Goal: Information Seeking & Learning: Compare options

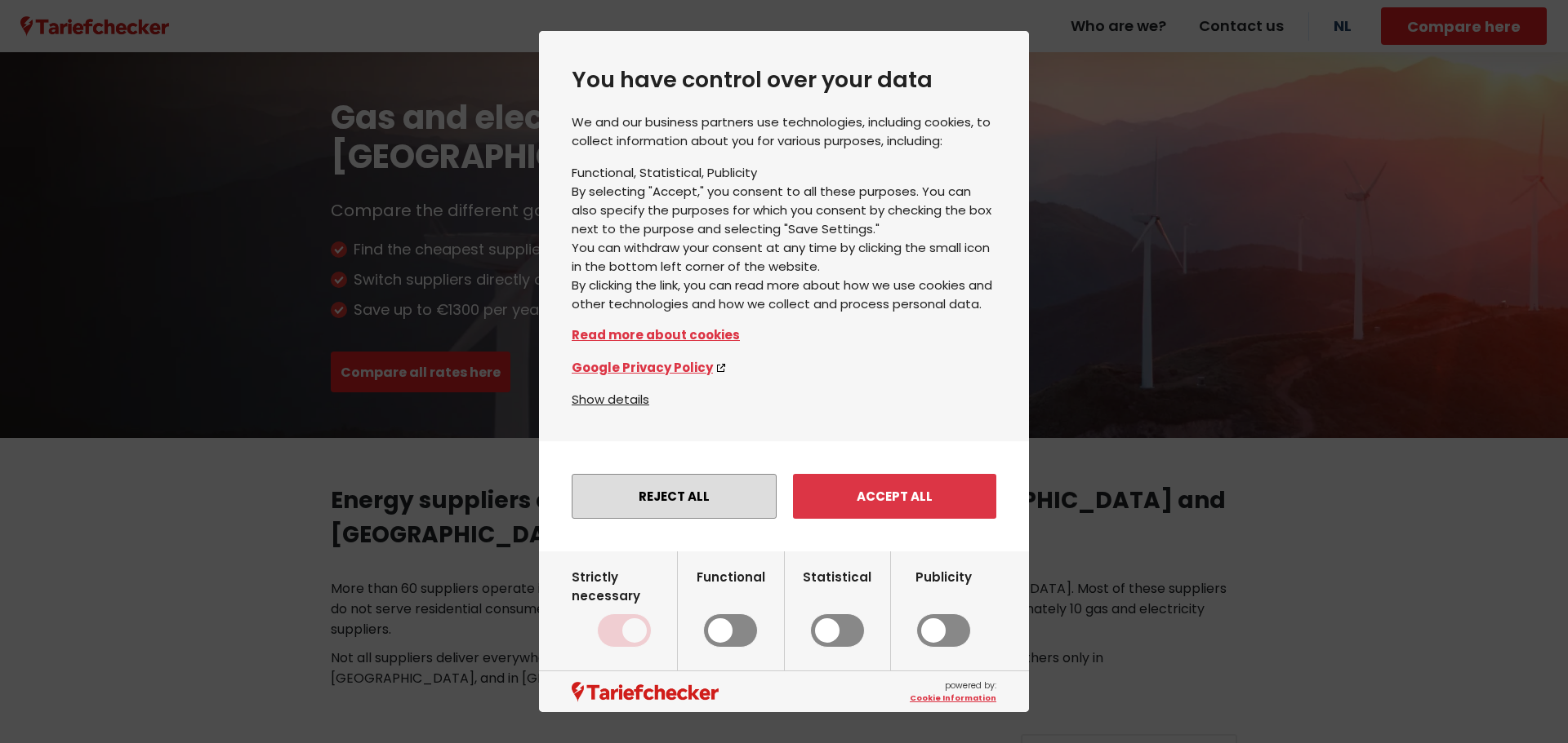
click at [681, 501] on font "Reject all" at bounding box center [674, 496] width 71 height 17
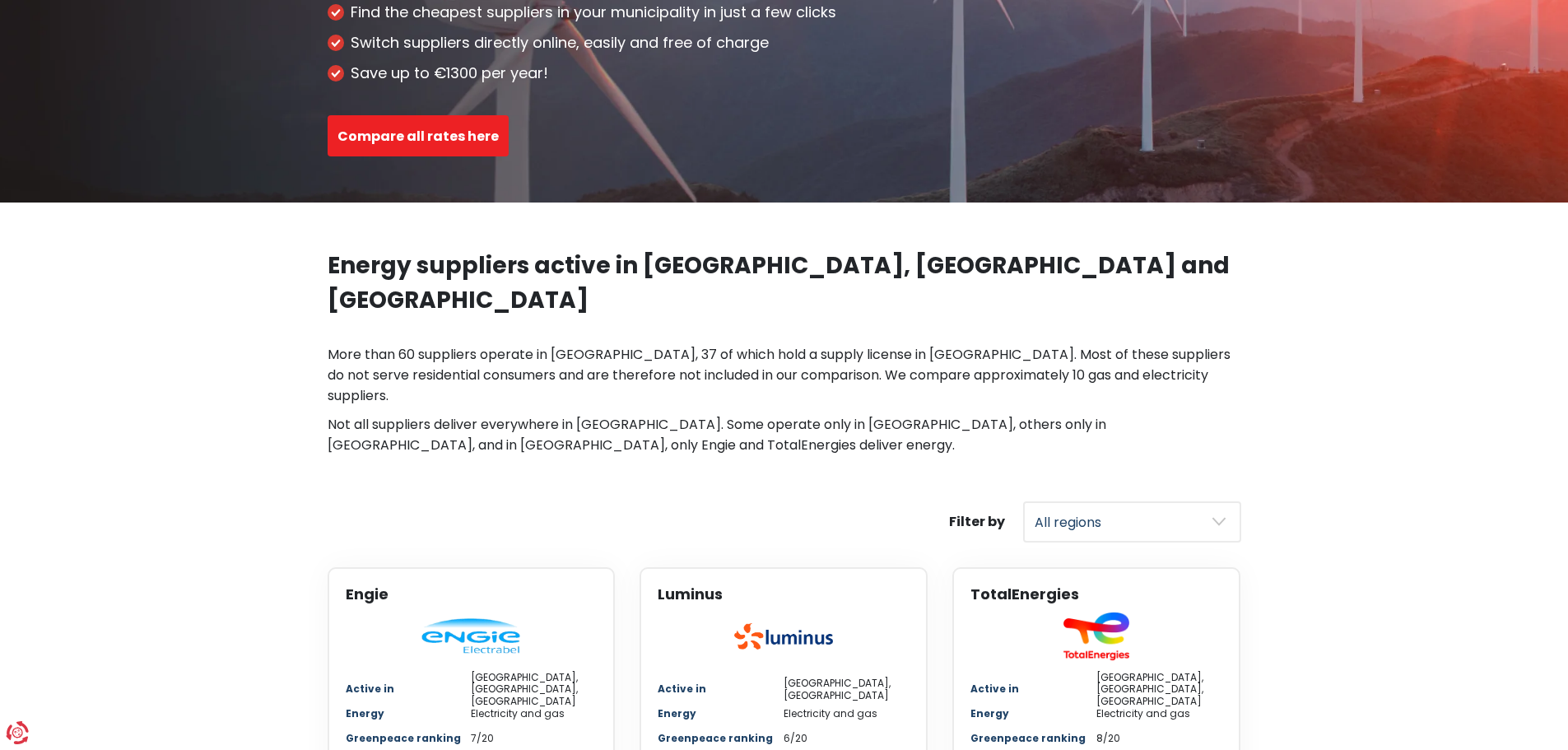
scroll to position [247, 0]
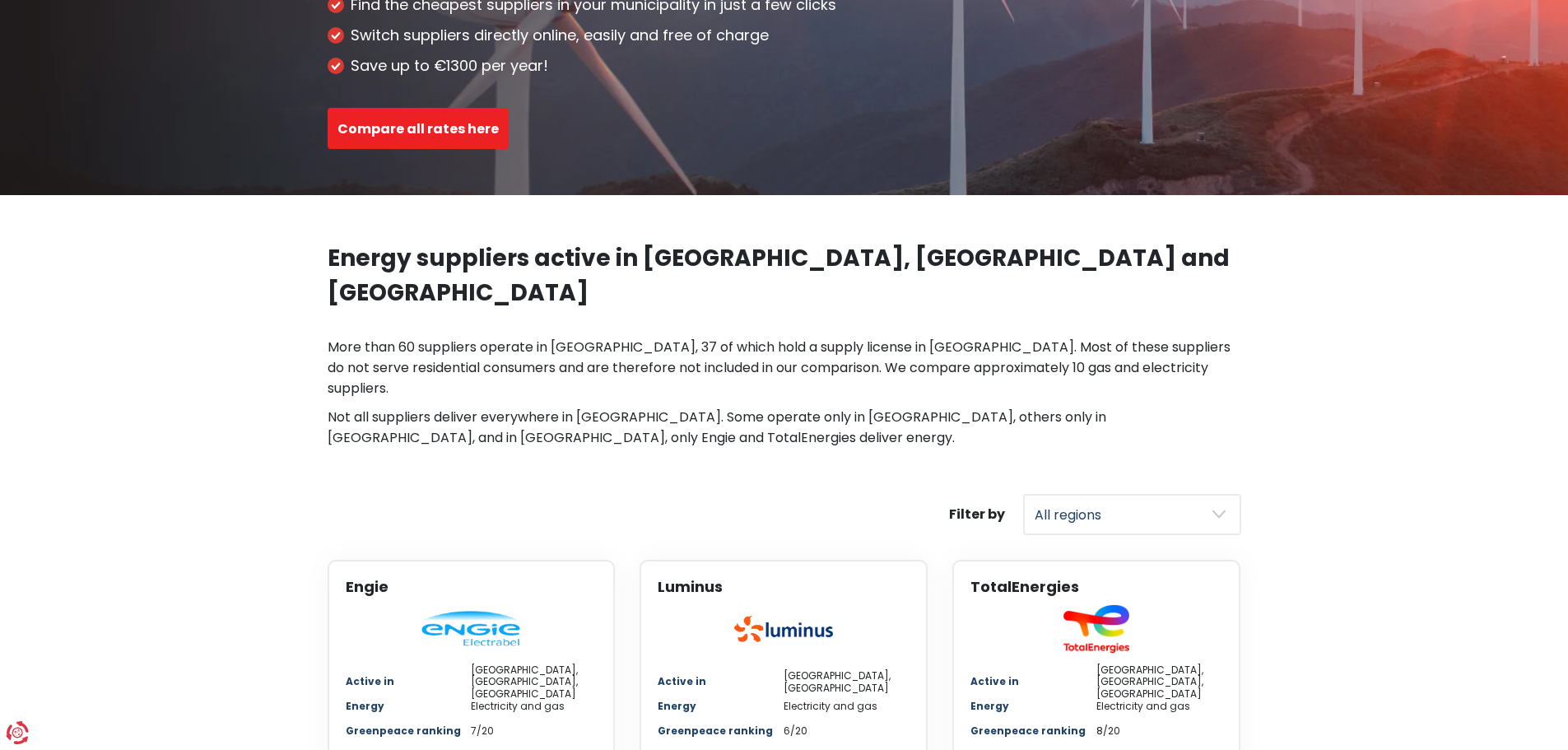
click at [1116, 494] on select "All regions [GEOGRAPHIC_DATA] [GEOGRAPHIC_DATA] [GEOGRAPHIC_DATA]" at bounding box center [1132, 515] width 218 height 41
select select "[GEOGRAPHIC_DATA]"
click at [1023, 494] on select "All regions [GEOGRAPHIC_DATA] [GEOGRAPHIC_DATA] [GEOGRAPHIC_DATA]" at bounding box center [1132, 515] width 218 height 41
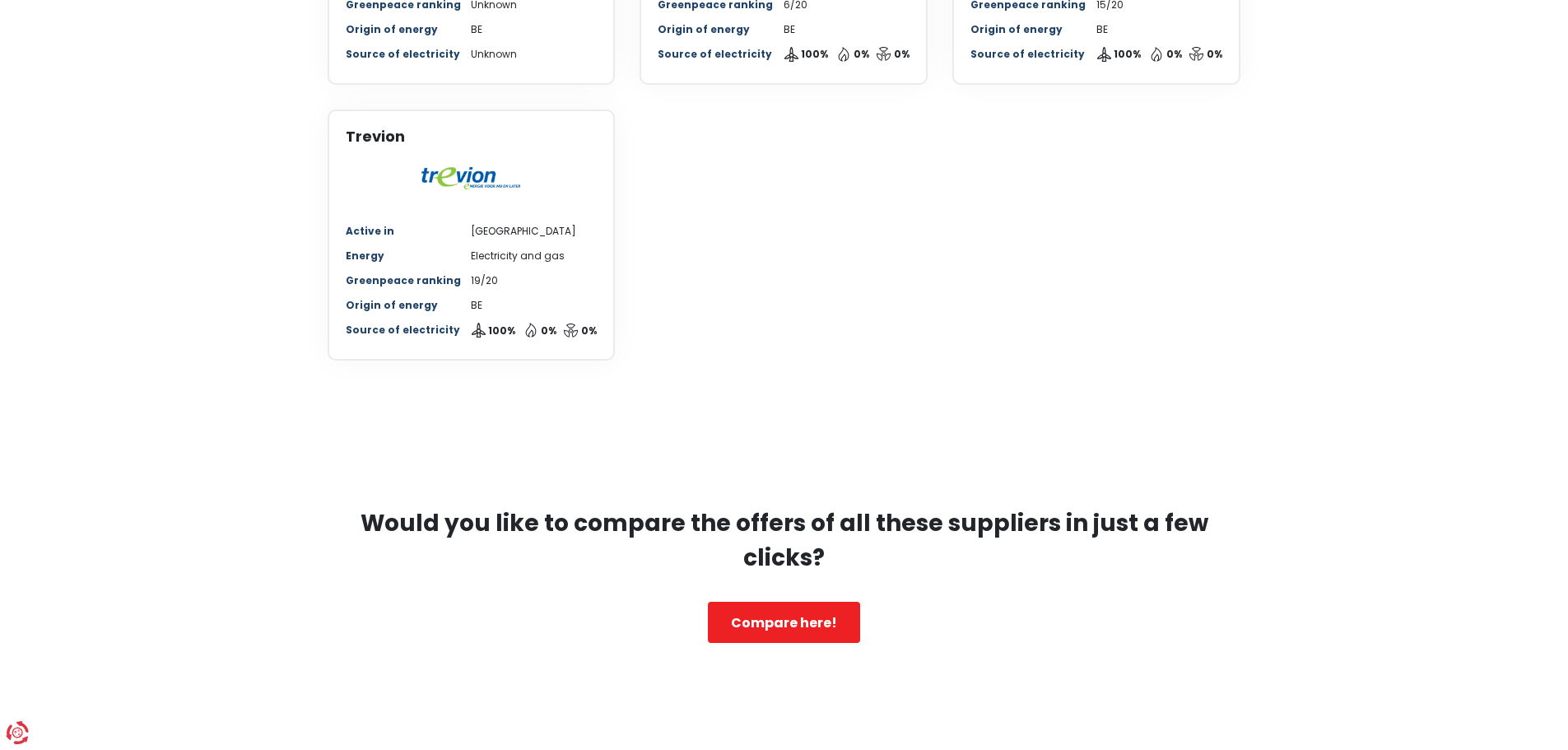
scroll to position [1565, 0]
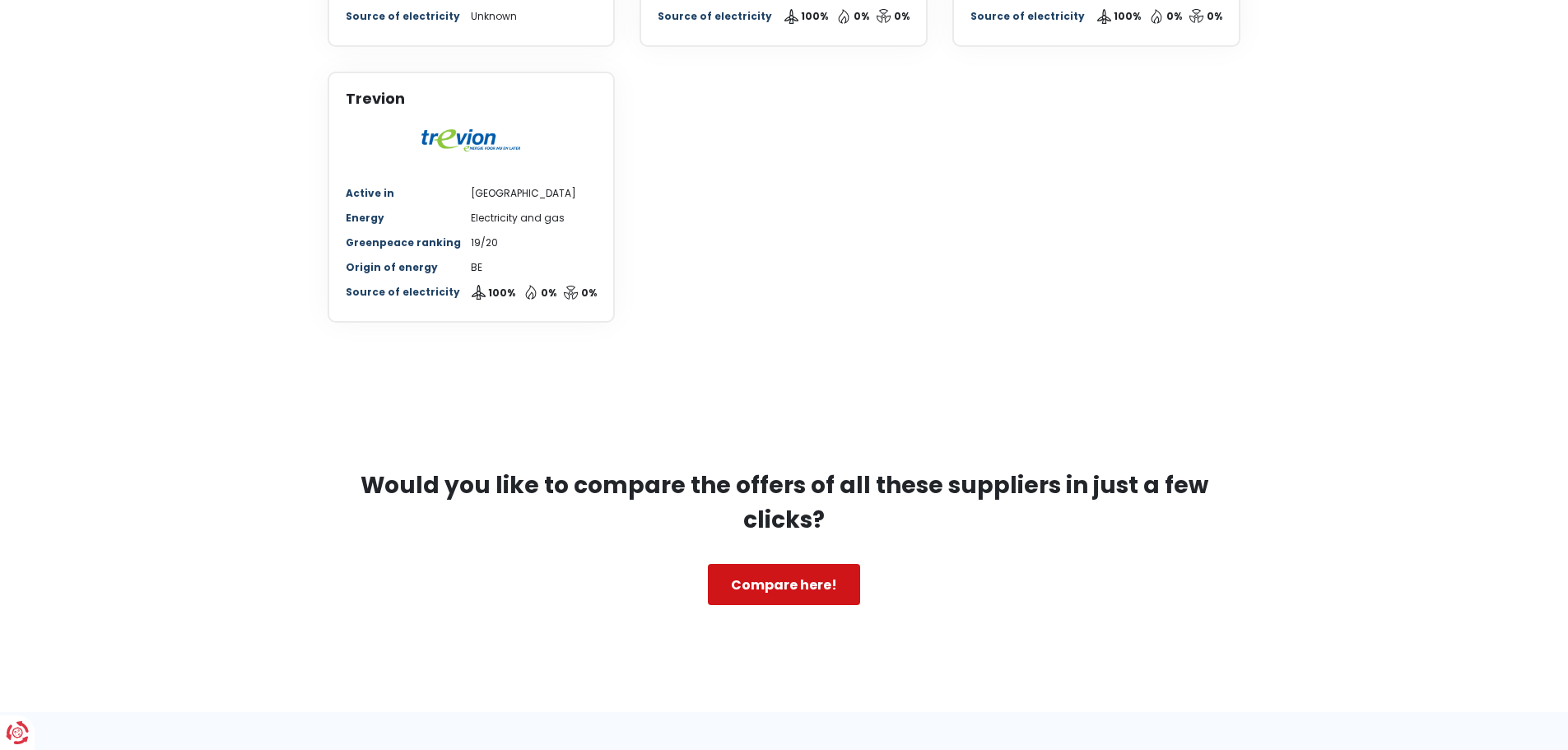
click at [796, 575] on font "Compare here!" at bounding box center [784, 585] width 107 height 19
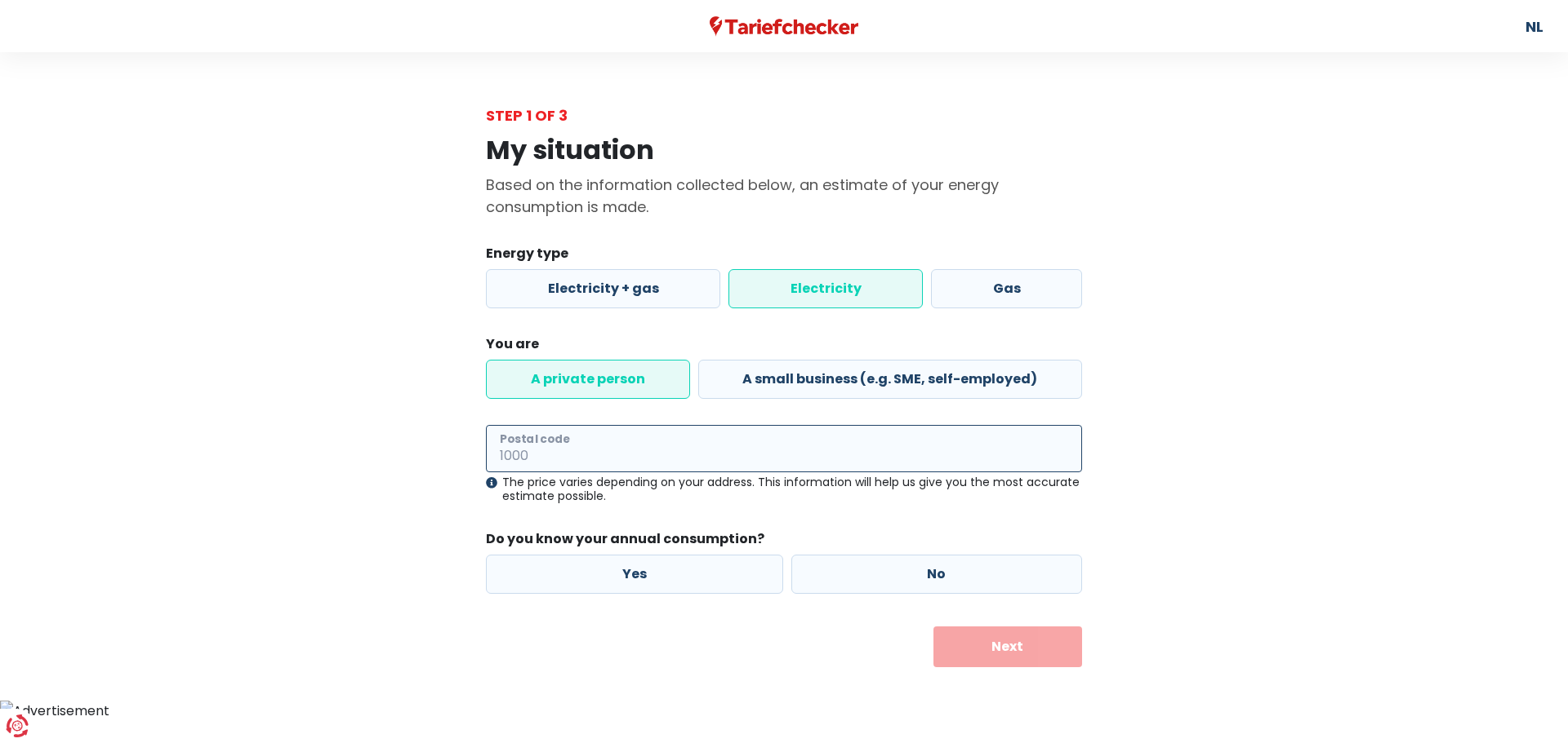
click at [606, 431] on input "Postal code" at bounding box center [784, 449] width 596 height 47
type input "9190"
click at [808, 497] on div "The price varies depending on your address. This information will help us give …" at bounding box center [784, 489] width 596 height 27
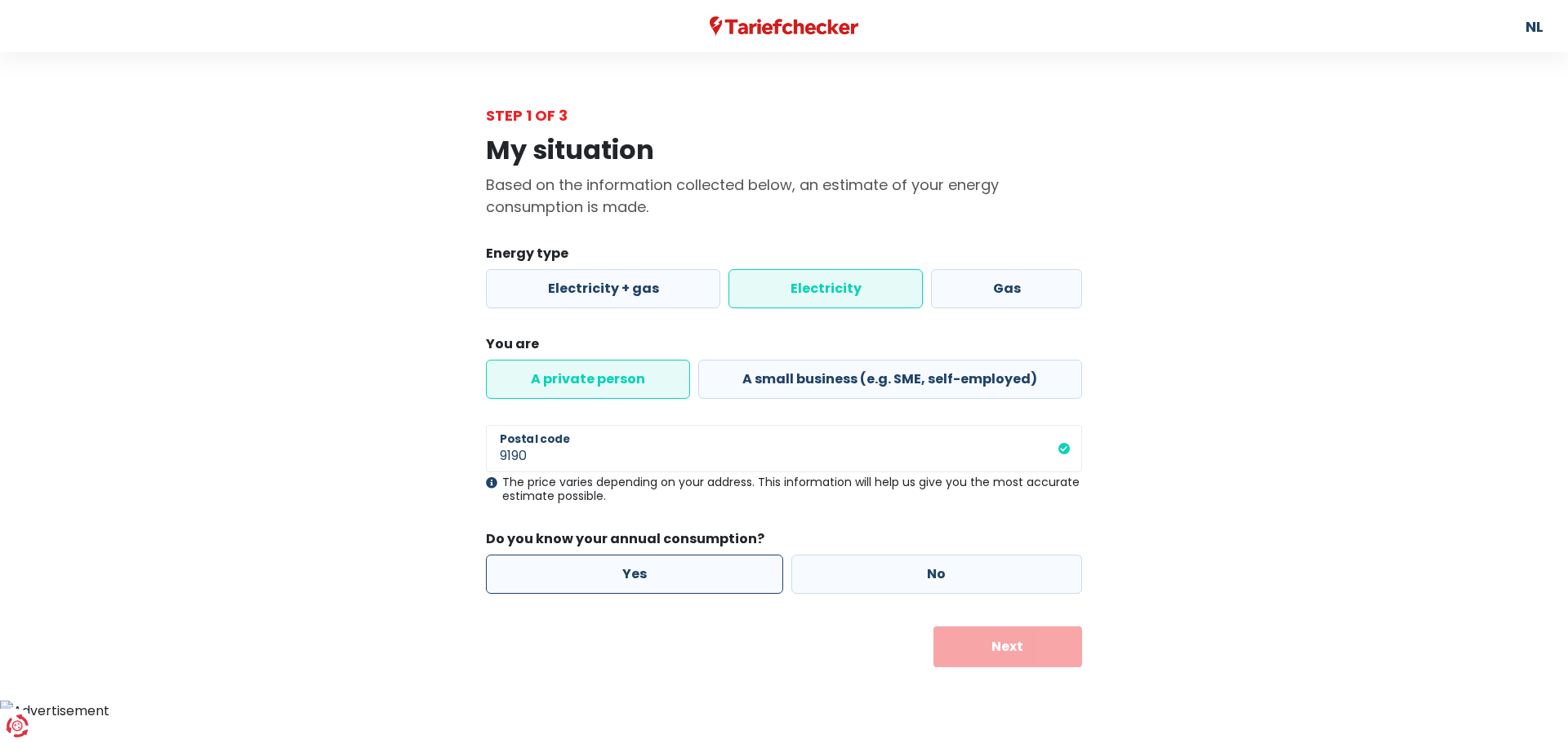
click at [702, 578] on label "Yes" at bounding box center [634, 574] width 297 height 39
click at [702, 578] on input "Yes" at bounding box center [634, 574] width 297 height 39
radio input "true"
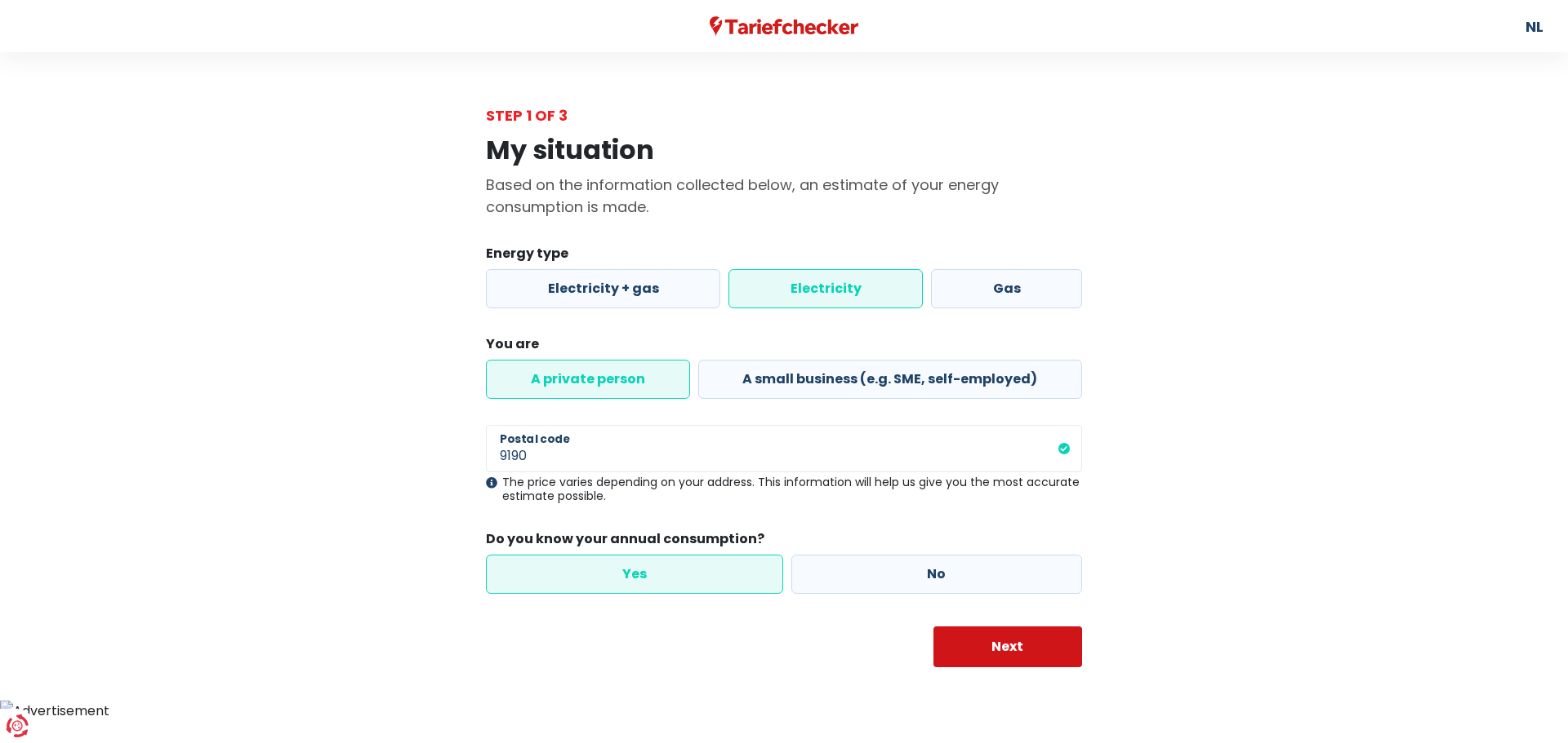
click at [968, 649] on button "Next" at bounding box center [1008, 646] width 149 height 41
select select
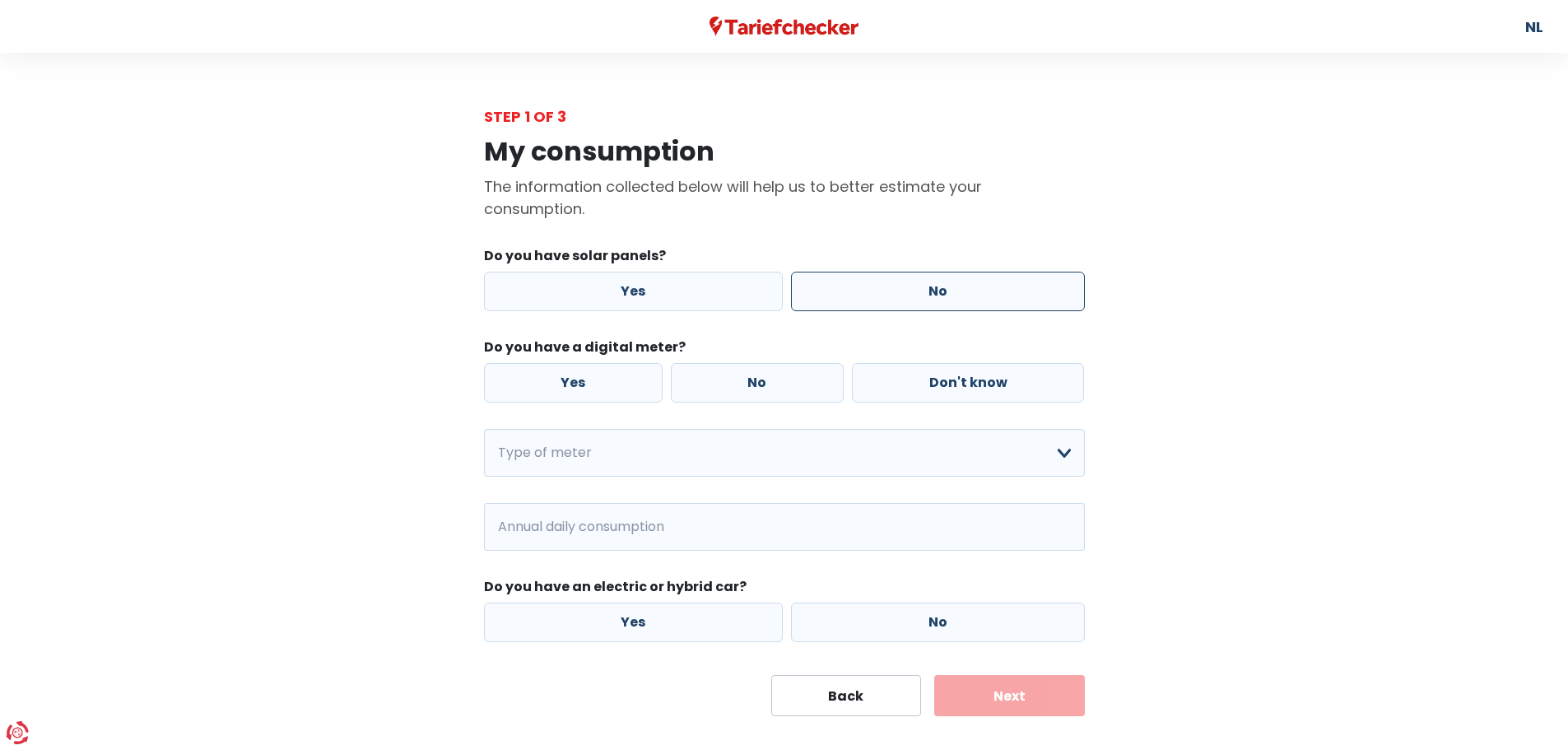
click at [914, 290] on label "No" at bounding box center [938, 291] width 294 height 40
click at [914, 290] on input "No" at bounding box center [938, 291] width 294 height 40
radio input "true"
click at [750, 383] on font "No" at bounding box center [757, 382] width 19 height 19
click at [750, 383] on input "No" at bounding box center [757, 382] width 173 height 40
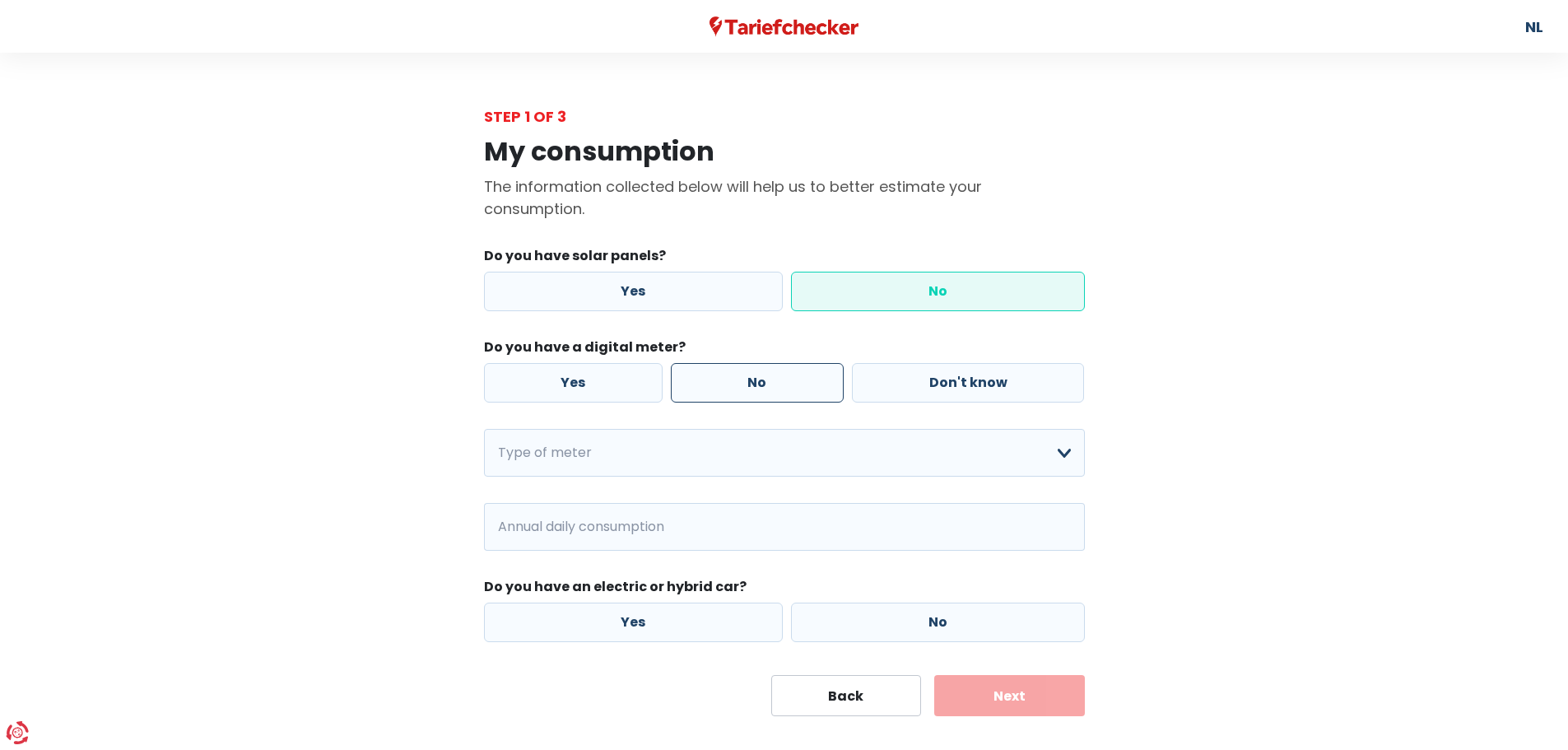
radio input "true"
click at [545, 462] on select "Single Double Single + night rate only Double + night rate only Don't know Plea…" at bounding box center [784, 453] width 601 height 48
select select "day_single_rate_exclusive_night"
click at [484, 429] on select "Single Double Single + night rate only Double + night rate only Don't know Plea…" at bounding box center [784, 453] width 601 height 48
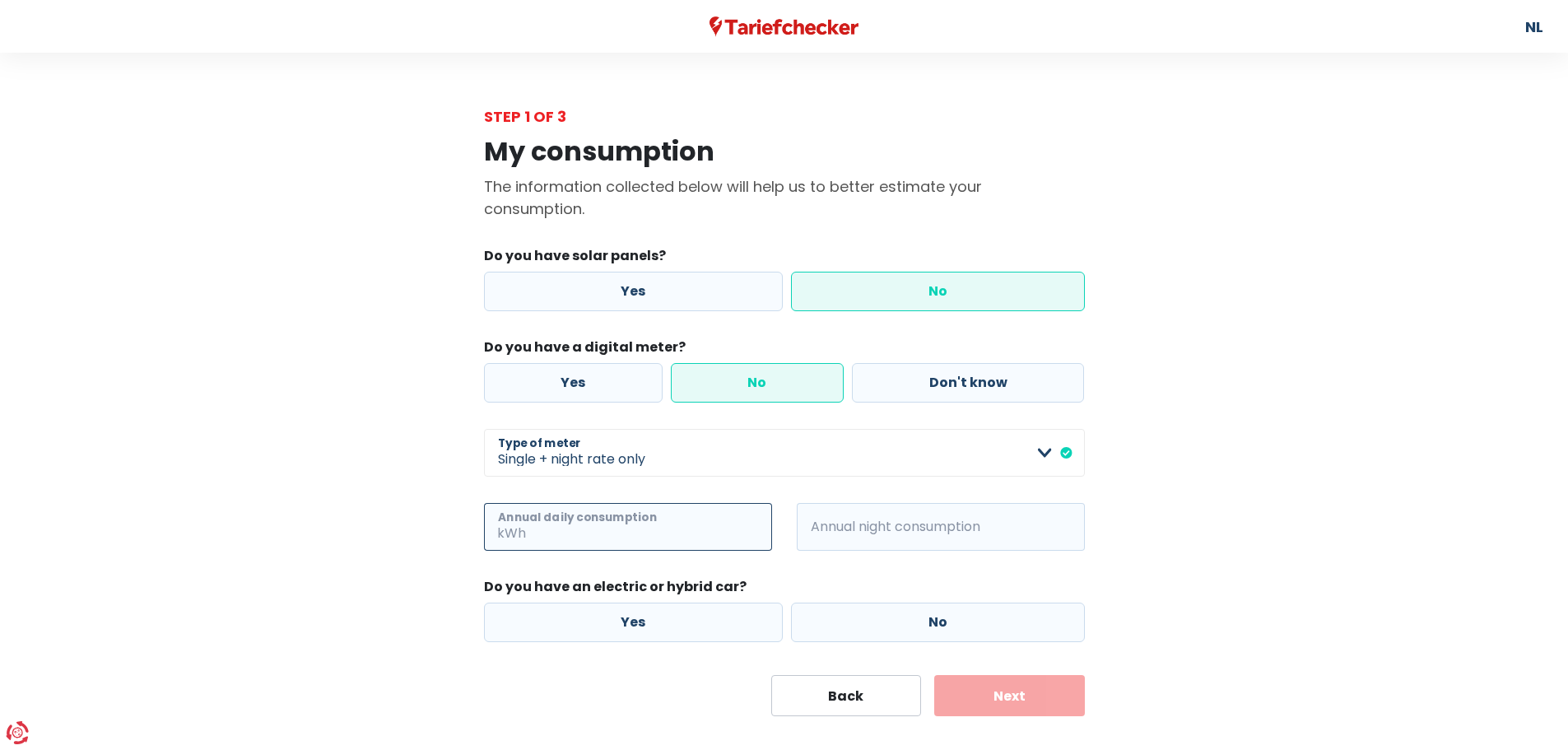
click at [635, 529] on input "Annual daily consumption" at bounding box center [650, 528] width 243 height 48
type input "1300"
click at [908, 511] on input "Annual night consumption" at bounding box center [964, 528] width 243 height 48
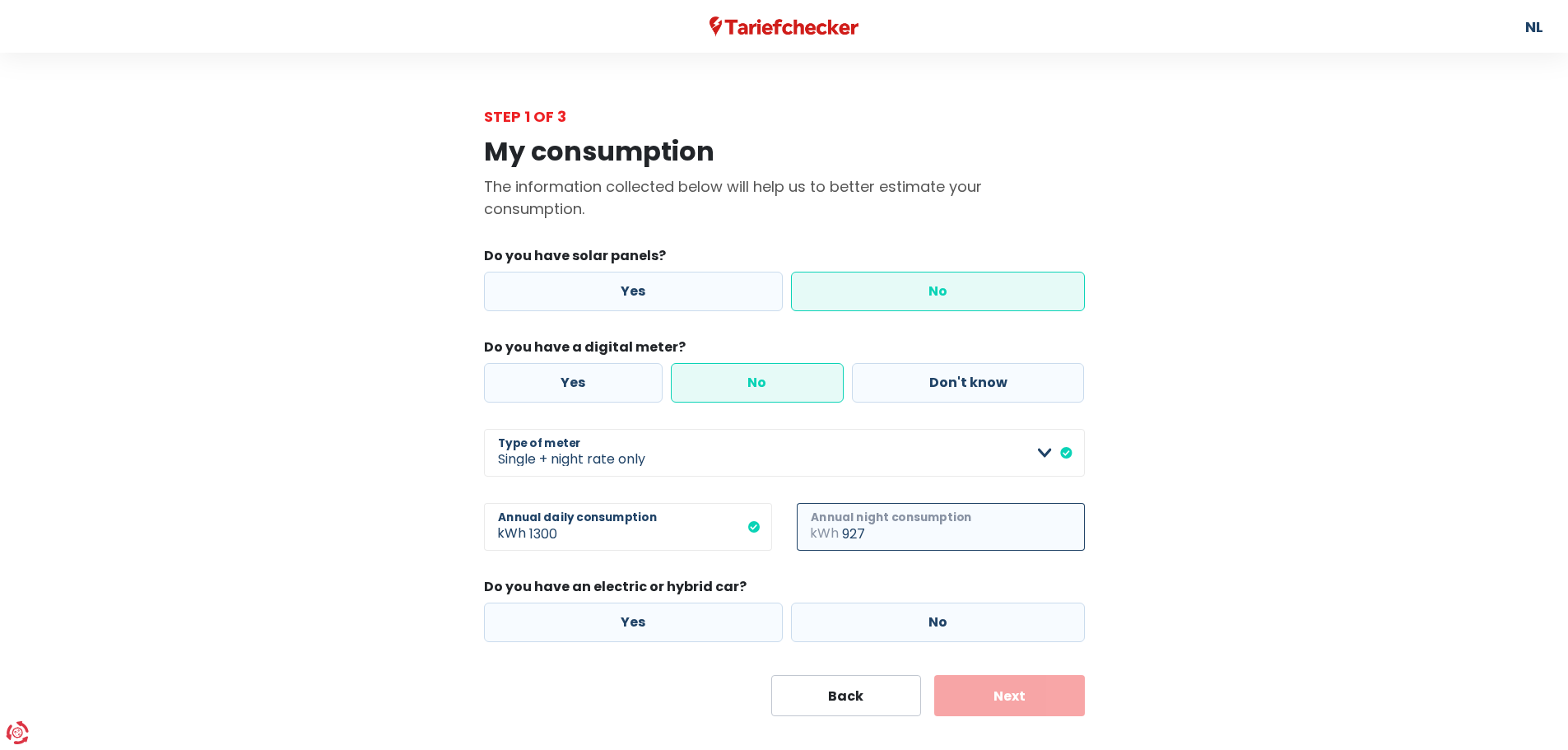
type input "927"
click at [383, 607] on div "My consumption The information collected below will help us to better estimate …" at bounding box center [784, 422] width 939 height 589
click at [863, 612] on label "No" at bounding box center [938, 622] width 294 height 40
click at [863, 612] on input "No" at bounding box center [938, 622] width 294 height 40
radio input "true"
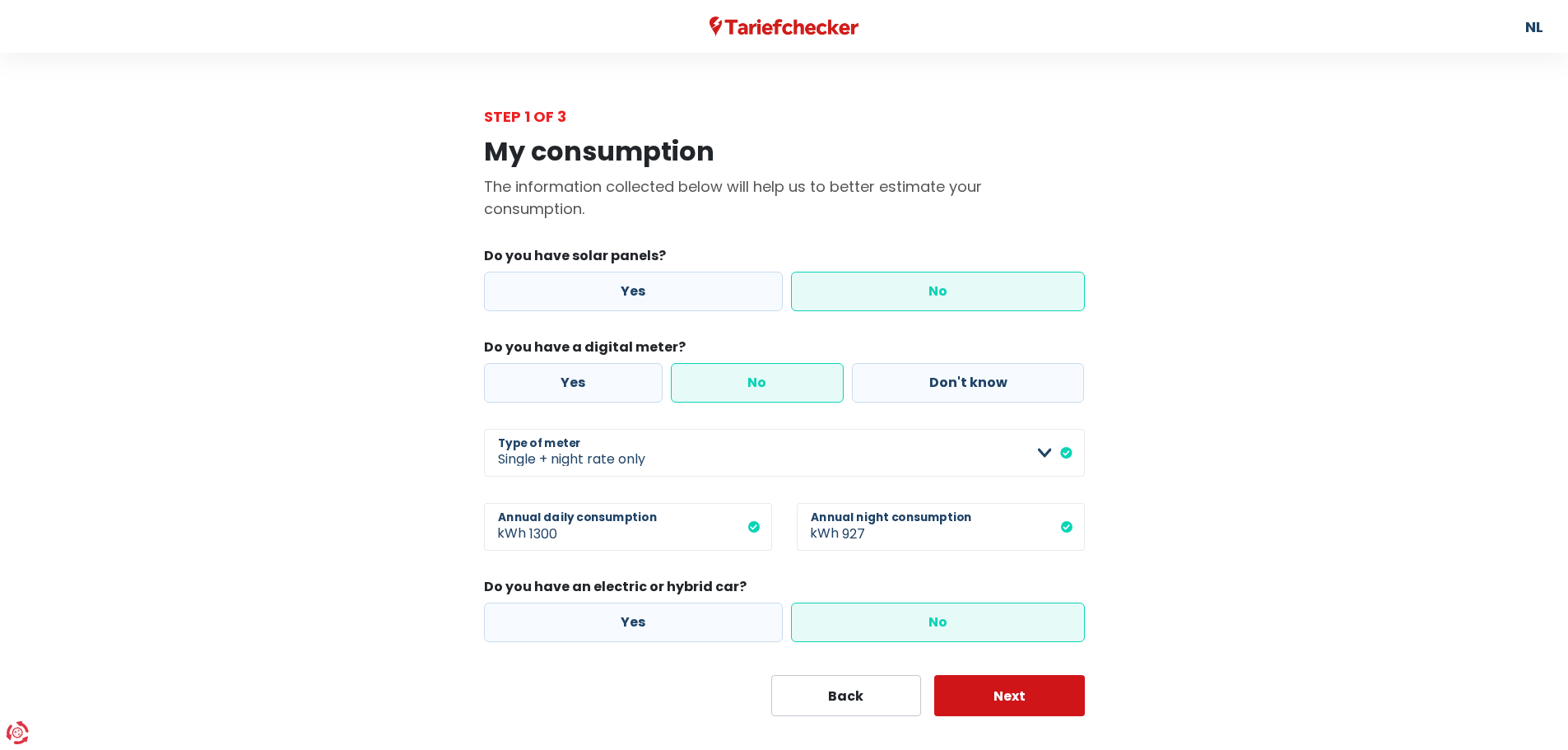
click at [1015, 708] on button "Next" at bounding box center [1010, 696] width 151 height 41
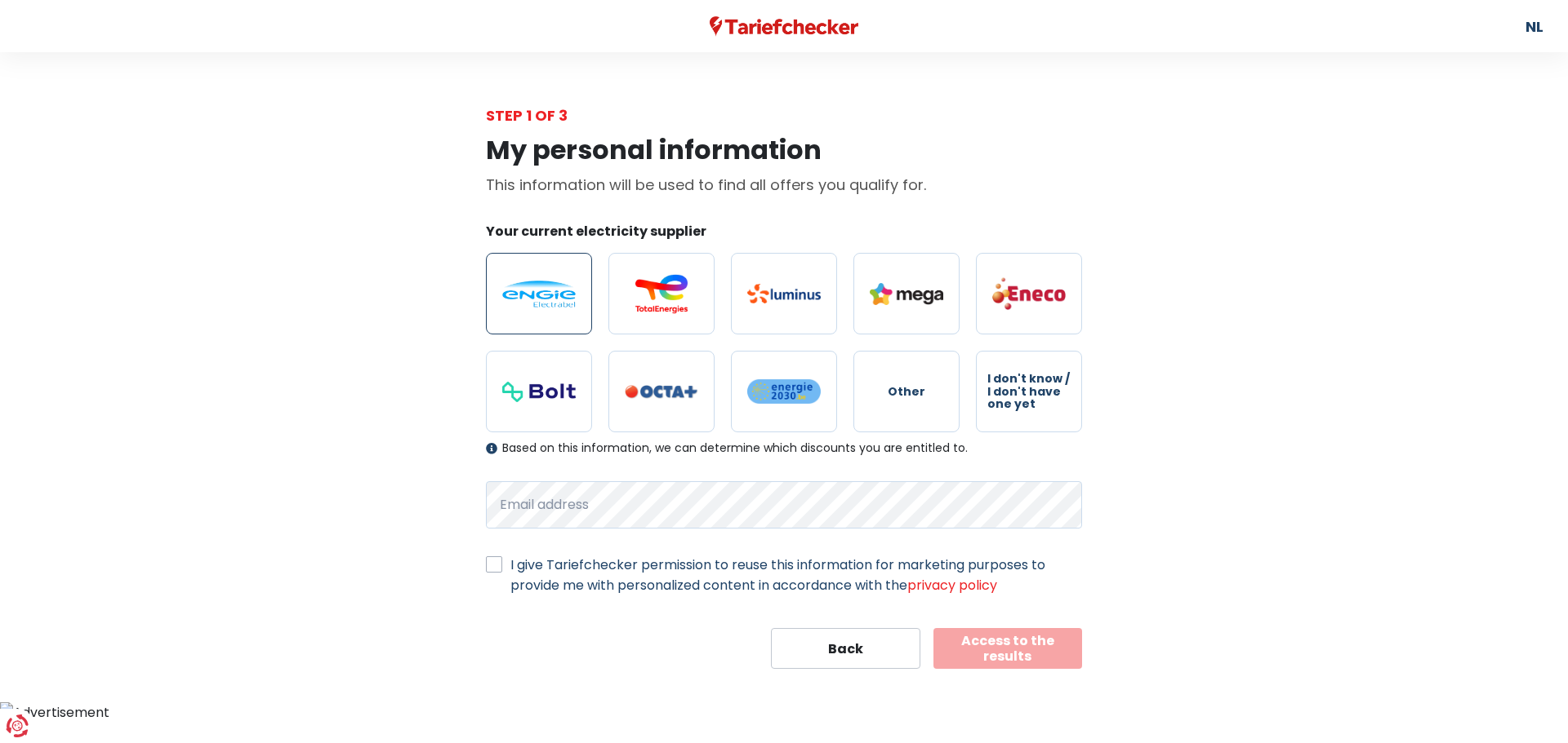
click at [559, 300] on img at bounding box center [538, 294] width 74 height 27
click at [559, 300] on input "radio" at bounding box center [538, 294] width 107 height 82
radio input "true"
click at [510, 556] on label "I give Tariefchecker permission to reuse this information for marketing purpose…" at bounding box center [795, 575] width 571 height 41
click at [496, 556] on input "I give Tariefchecker permission to reuse this information for marketing purpose…" at bounding box center [494, 563] width 16 height 16
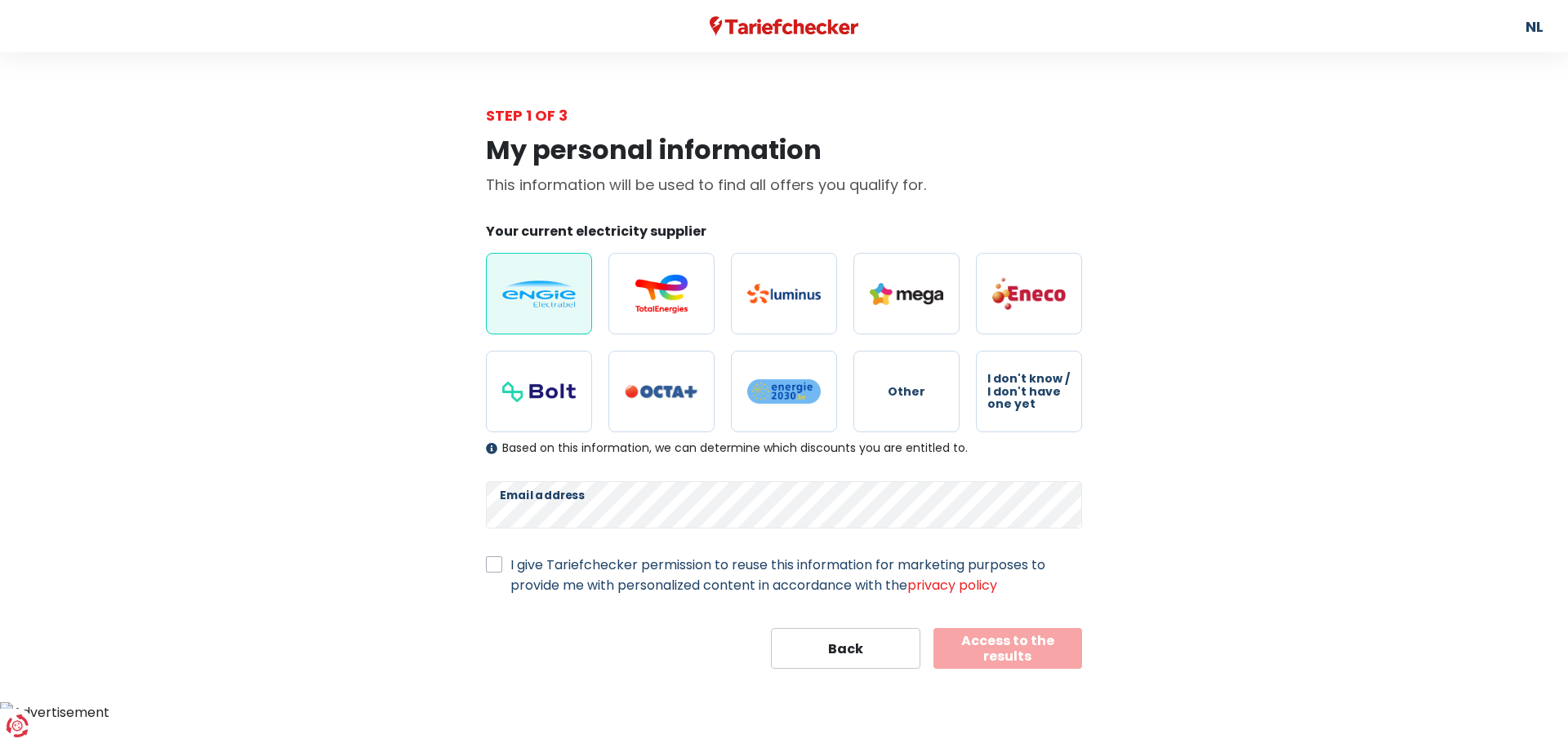
checkbox input "true"
click at [984, 652] on font "Access to the results" at bounding box center [1008, 649] width 93 height 35
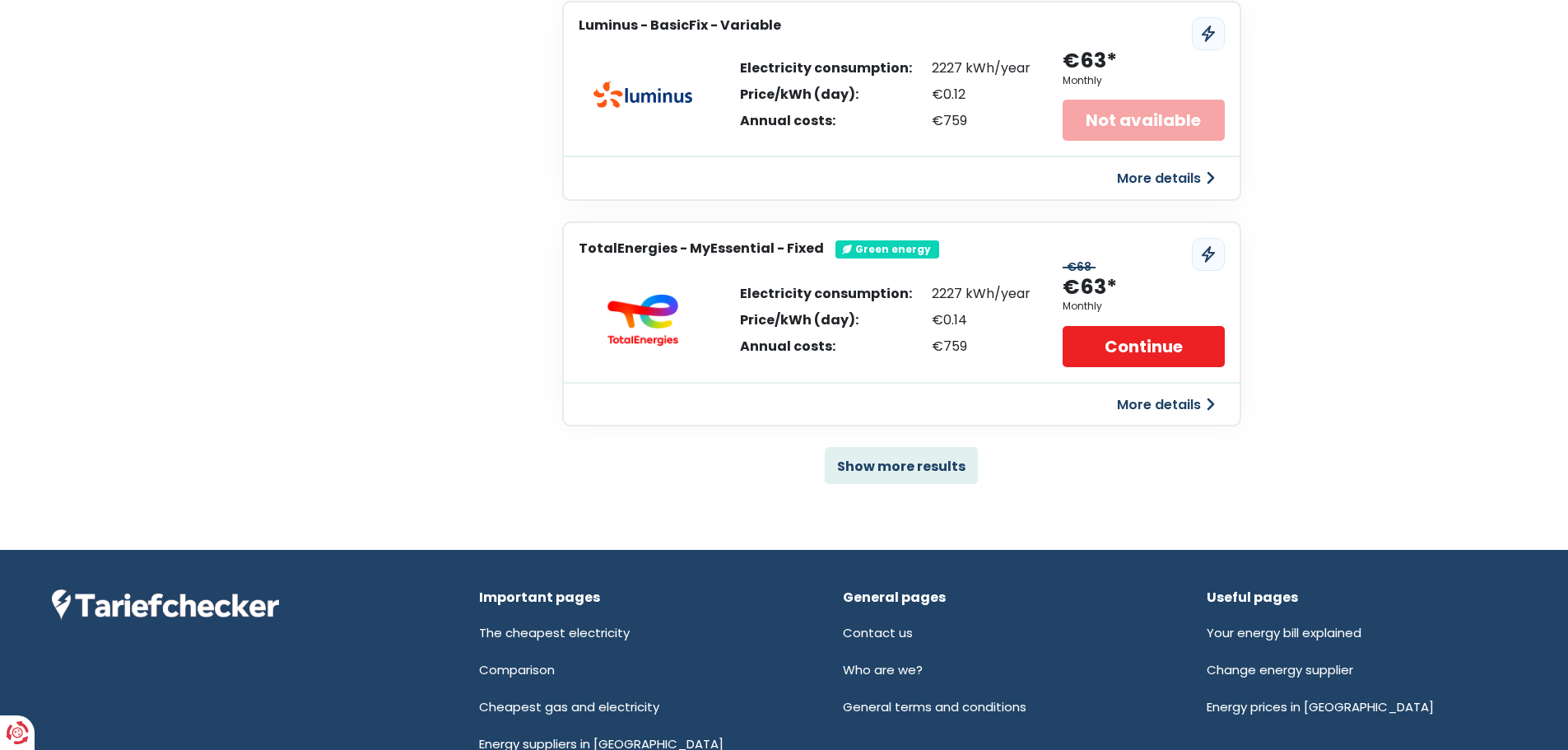
scroll to position [1108, 0]
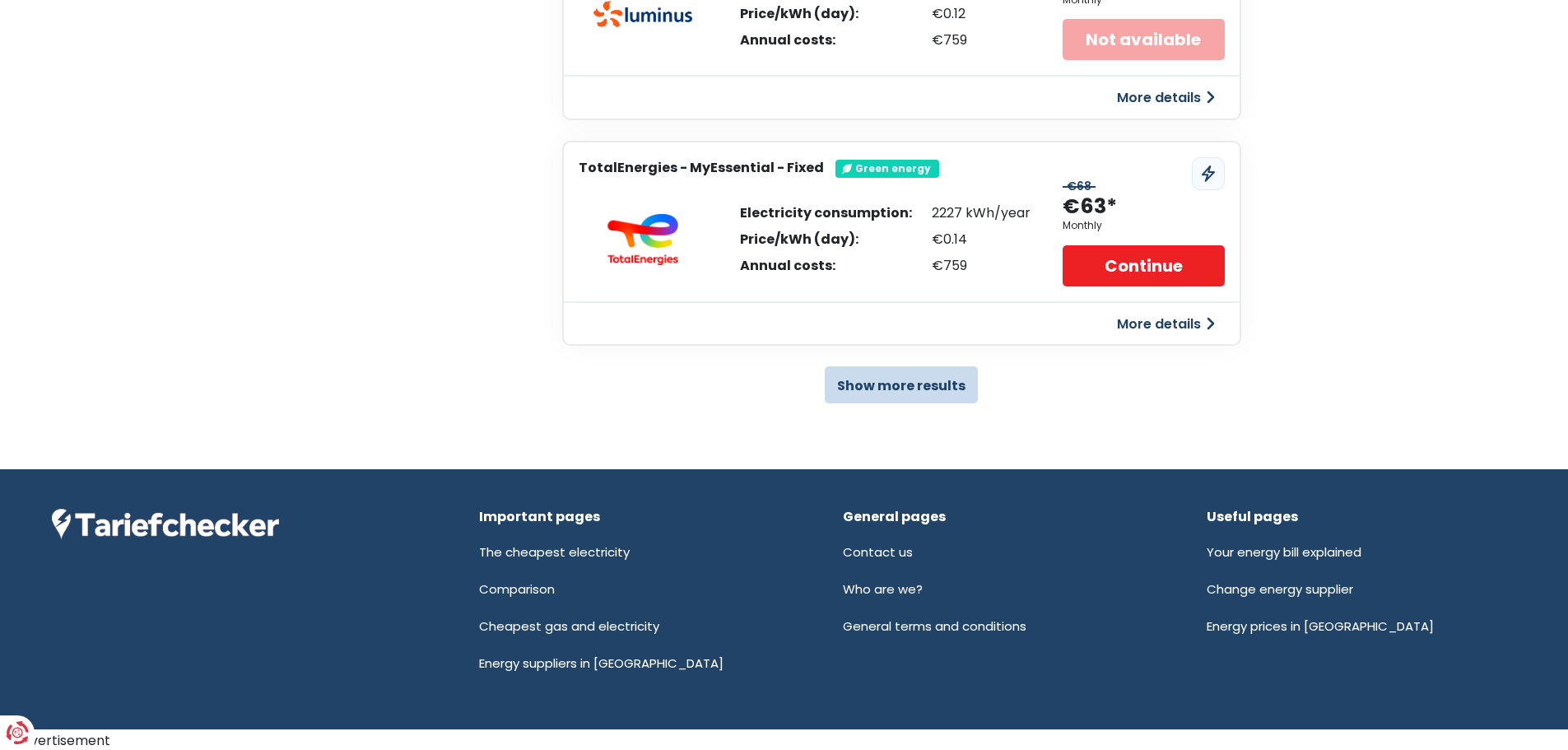
click at [925, 377] on font "Show more results" at bounding box center [901, 386] width 129 height 19
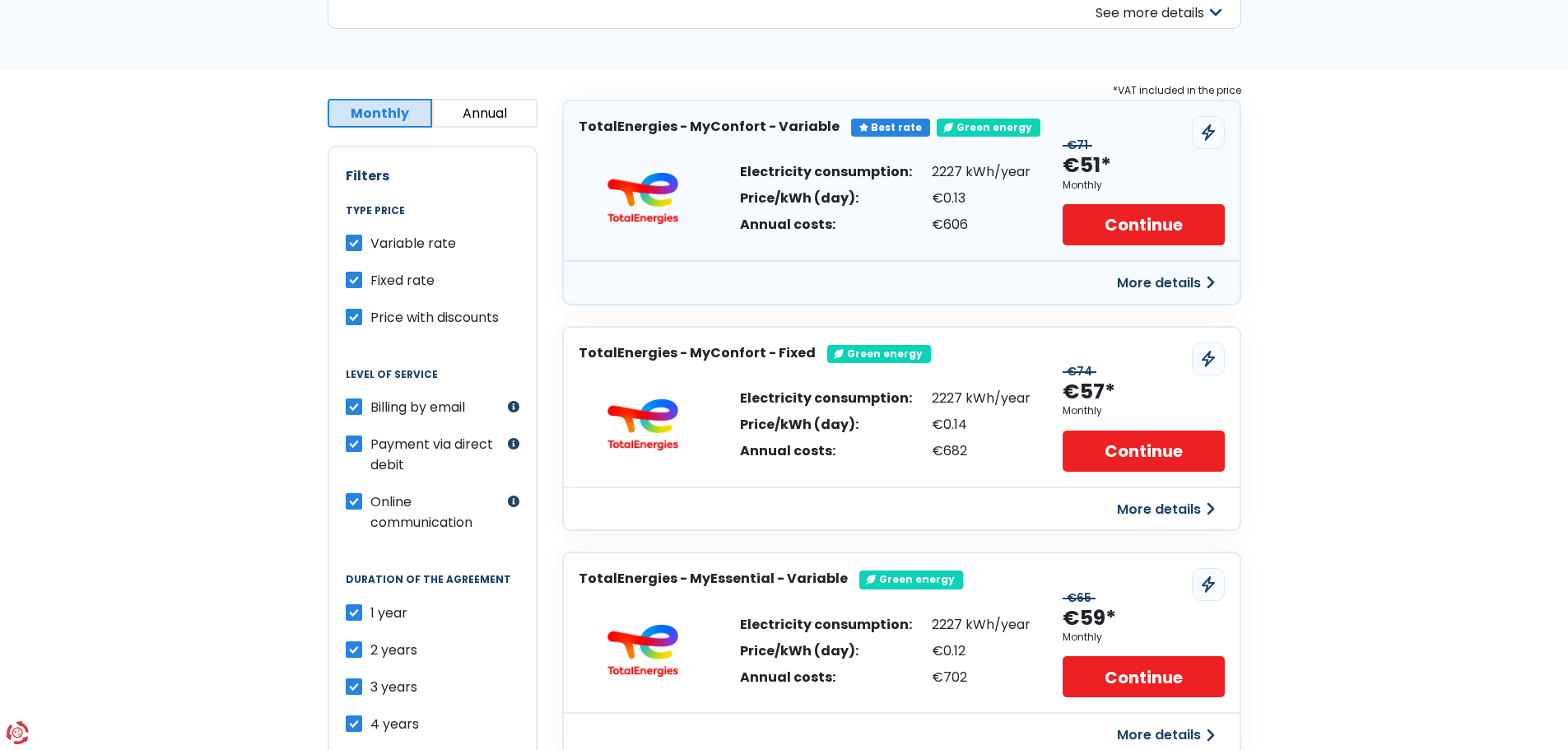
scroll to position [202, 0]
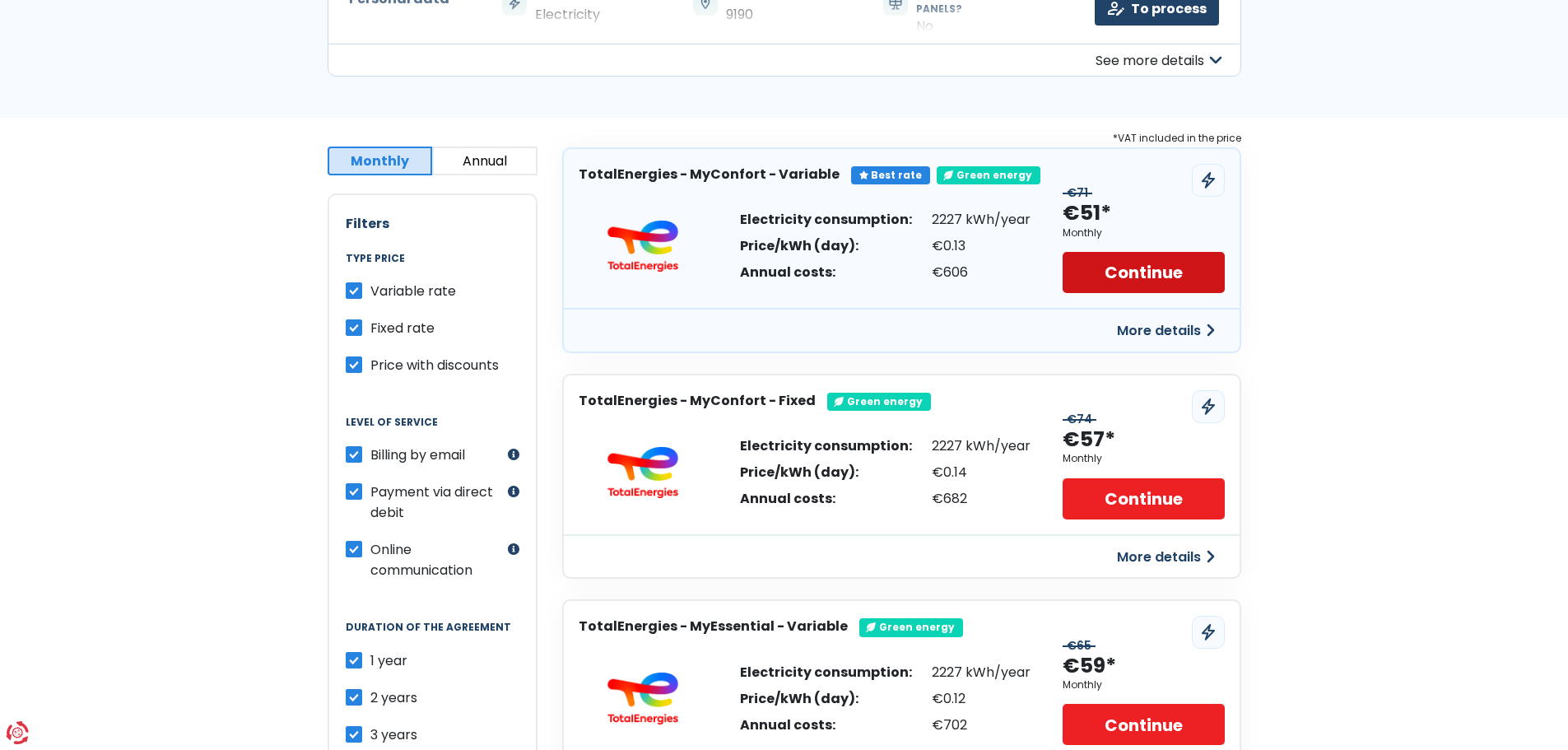
click at [1138, 266] on font "Continue" at bounding box center [1144, 273] width 78 height 23
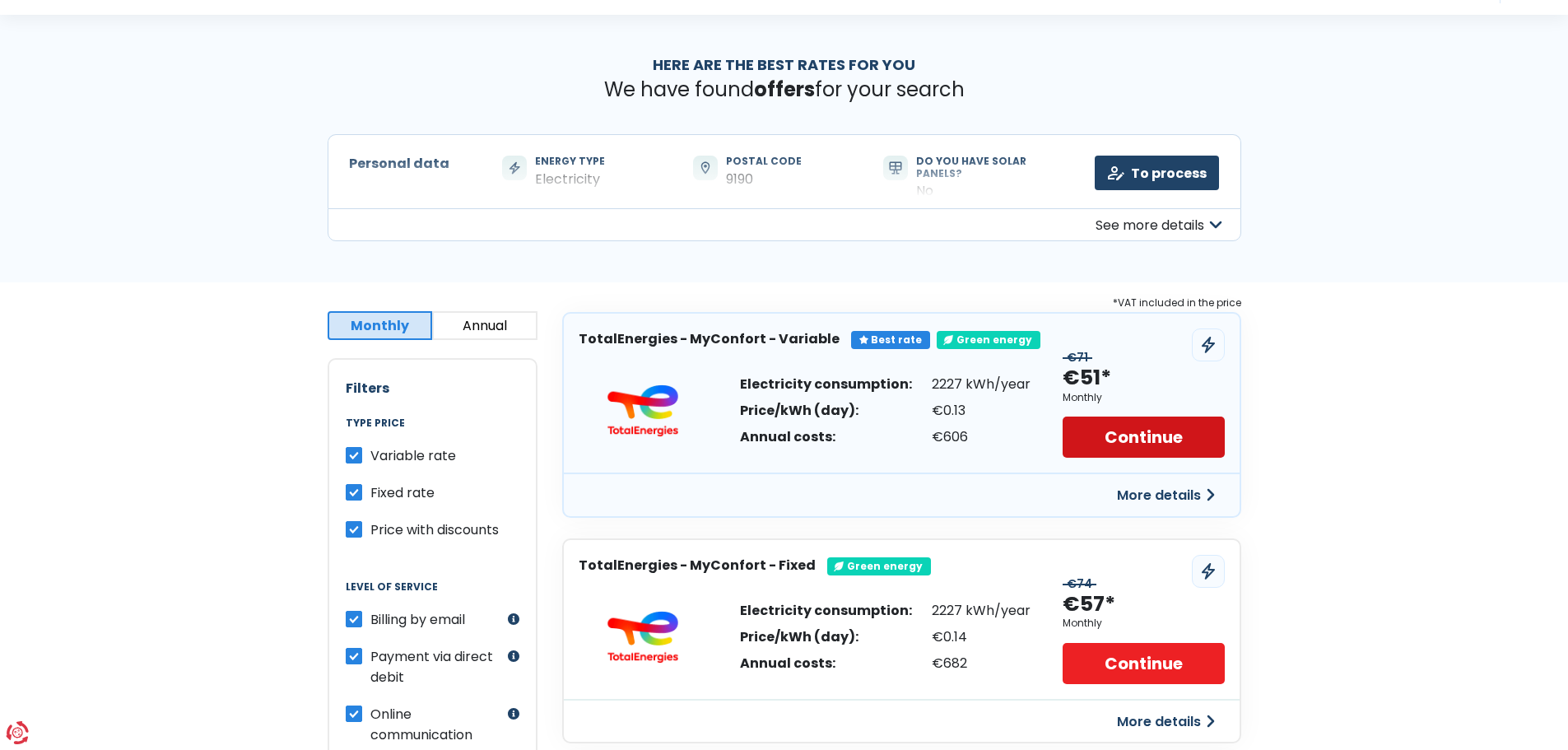
scroll to position [0, 0]
